Goal: Check status: Check status

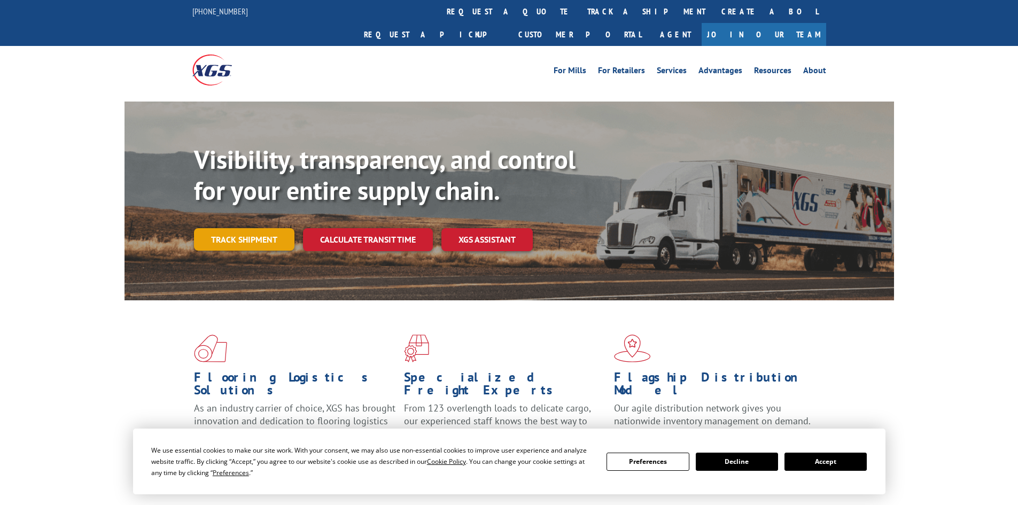
click at [260, 228] on link "Track shipment" at bounding box center [244, 239] width 100 height 22
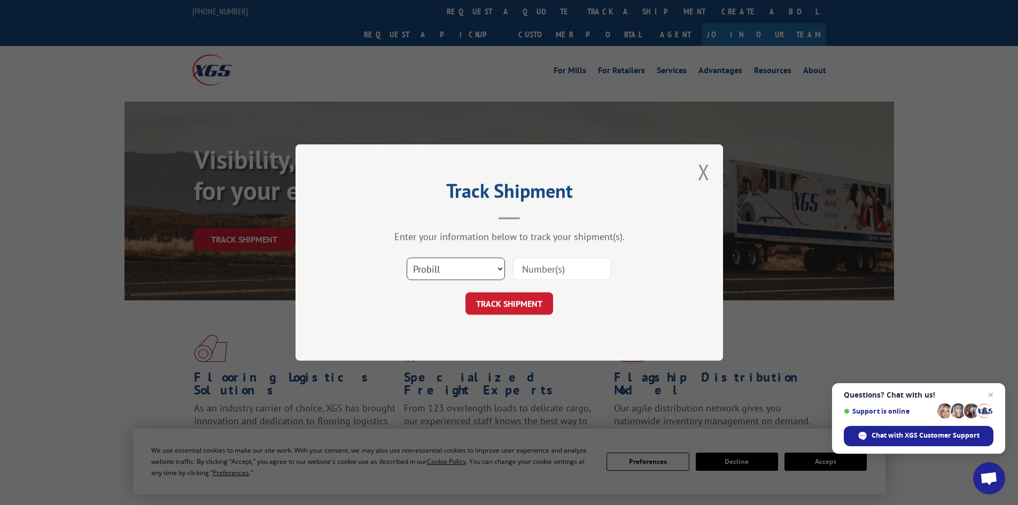
click at [494, 265] on select "Select category... Probill BOL PO" at bounding box center [456, 269] width 98 height 22
click at [568, 273] on input at bounding box center [562, 269] width 98 height 22
type input "12970636"
click at [520, 302] on button "TRACK SHIPMENT" at bounding box center [510, 303] width 88 height 22
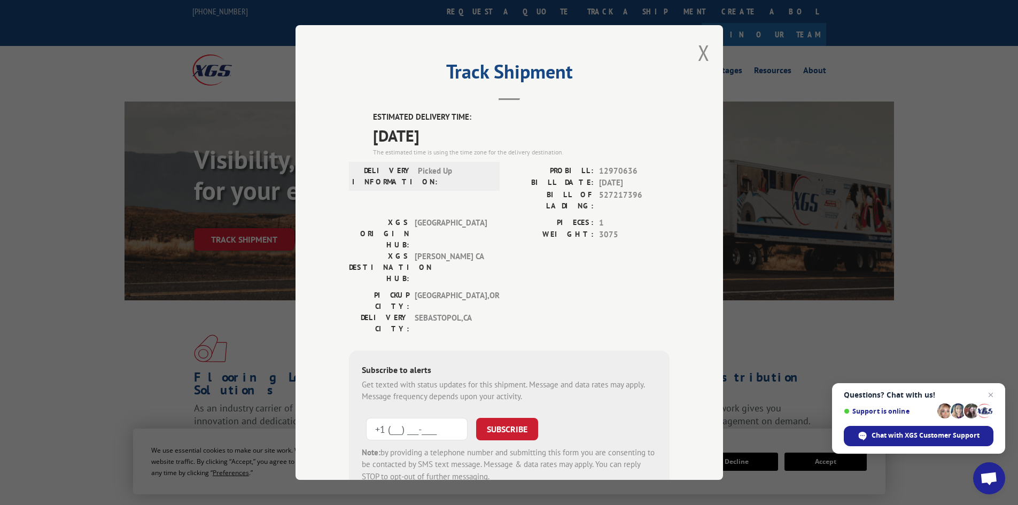
click at [415, 418] on input "+1 (___) ___-____" at bounding box center [417, 429] width 102 height 22
type input "[PHONE_NUMBER]"
click at [508, 418] on button "SUBSCRIBE" at bounding box center [507, 429] width 62 height 22
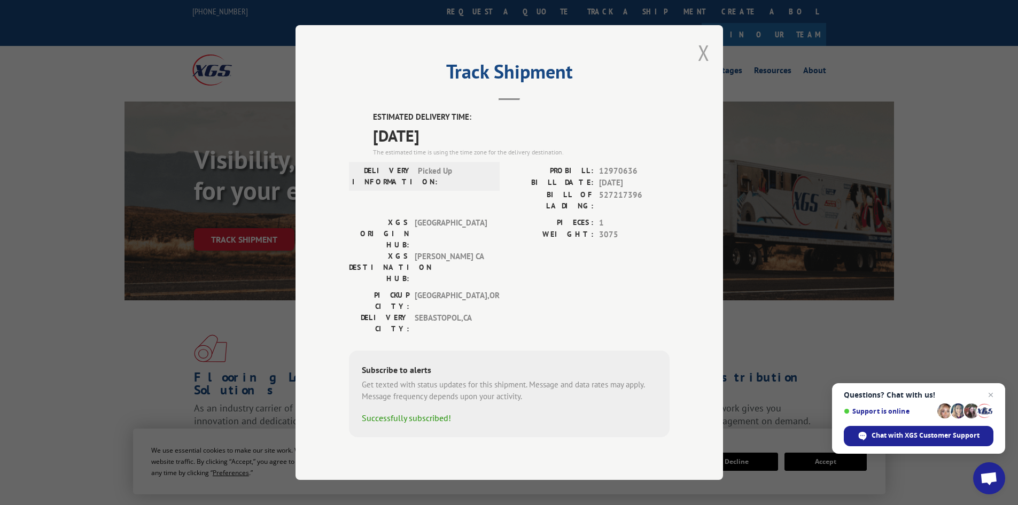
click at [705, 67] on button "Close modal" at bounding box center [704, 52] width 12 height 28
